Goal: Information Seeking & Learning: Understand process/instructions

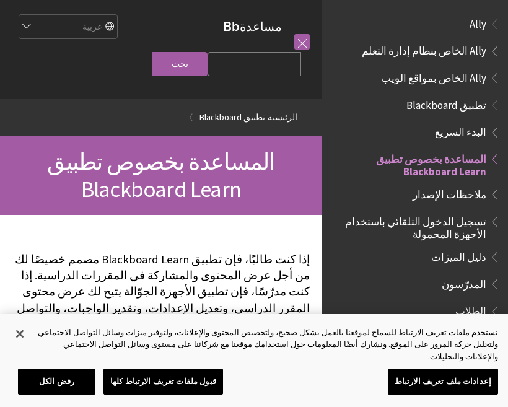
scroll to position [128, 0]
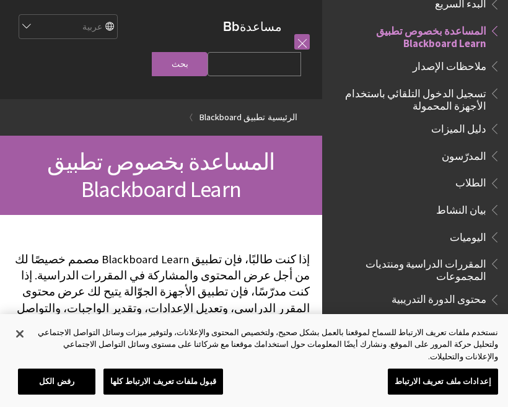
click at [451, 100] on span "تسجيل الدخول التلقائي باستخدام الأجهزة المحمولة" at bounding box center [411, 97] width 149 height 29
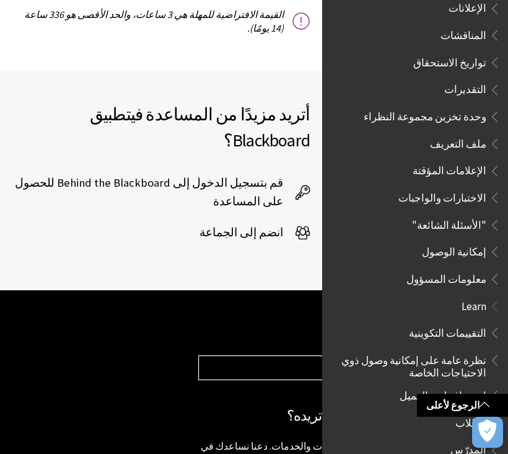
scroll to position [502, 0]
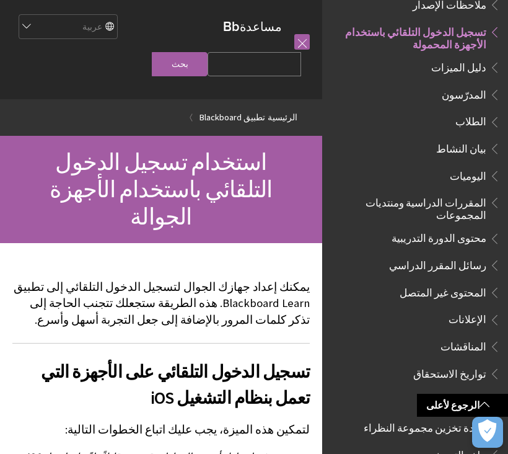
scroll to position [3146, 0]
